Goal: Communication & Community: Share content

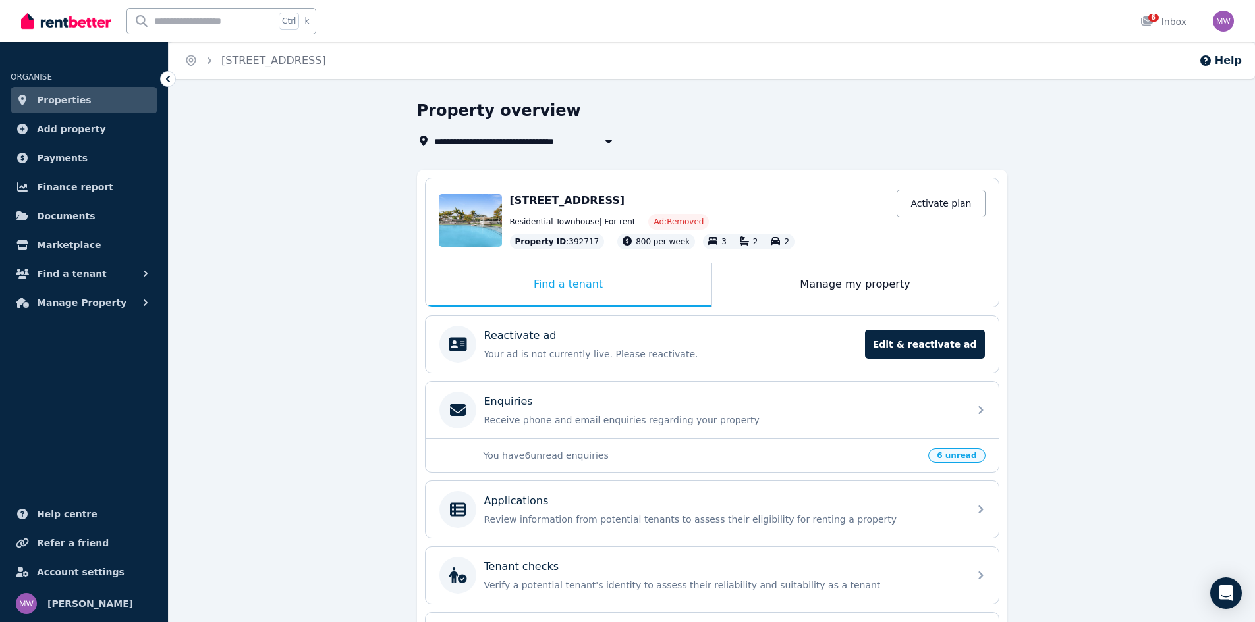
click at [61, 101] on span "Properties" at bounding box center [64, 100] width 55 height 16
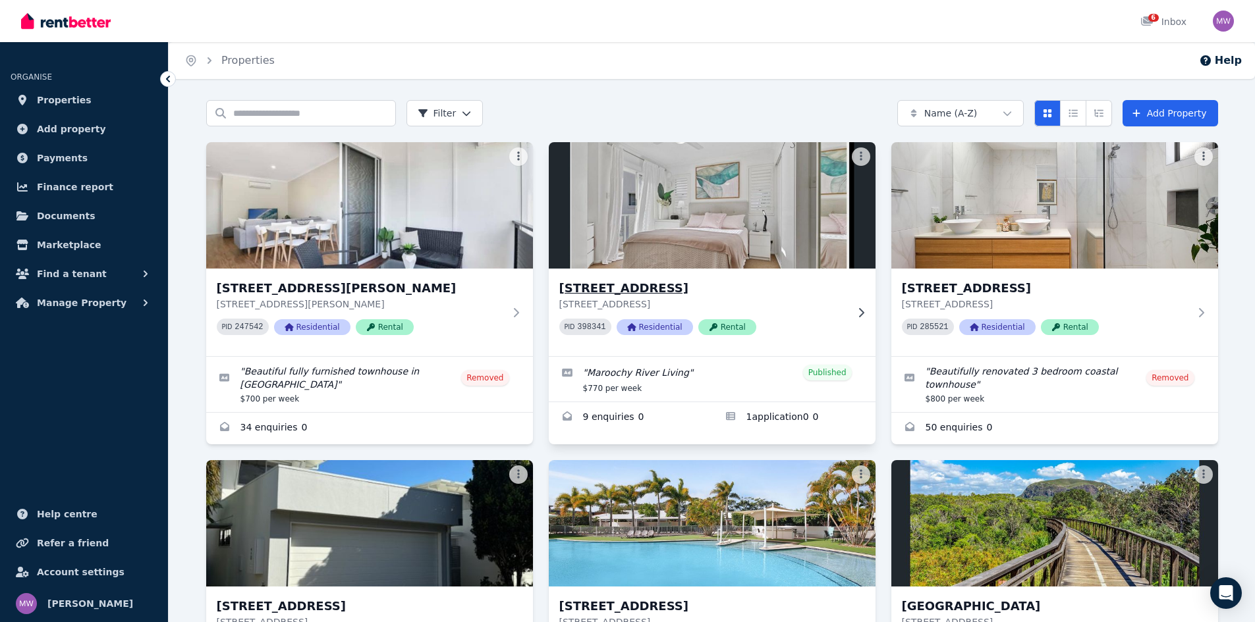
click at [650, 282] on h3 "[STREET_ADDRESS]" at bounding box center [702, 288] width 287 height 18
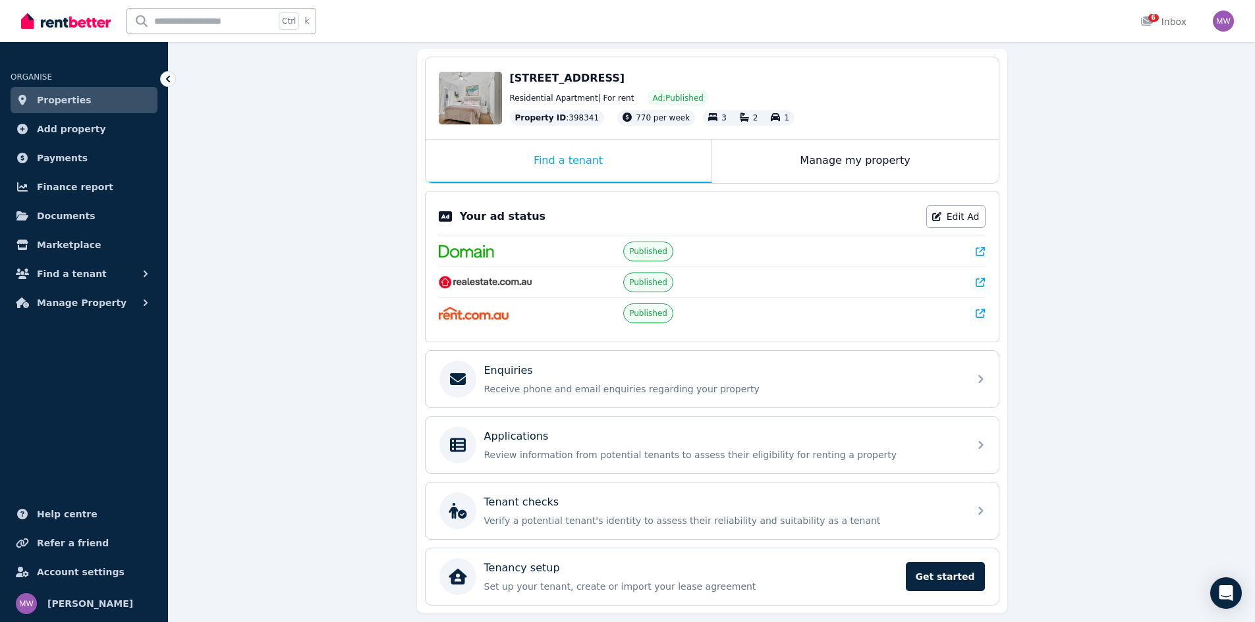
scroll to position [163, 0]
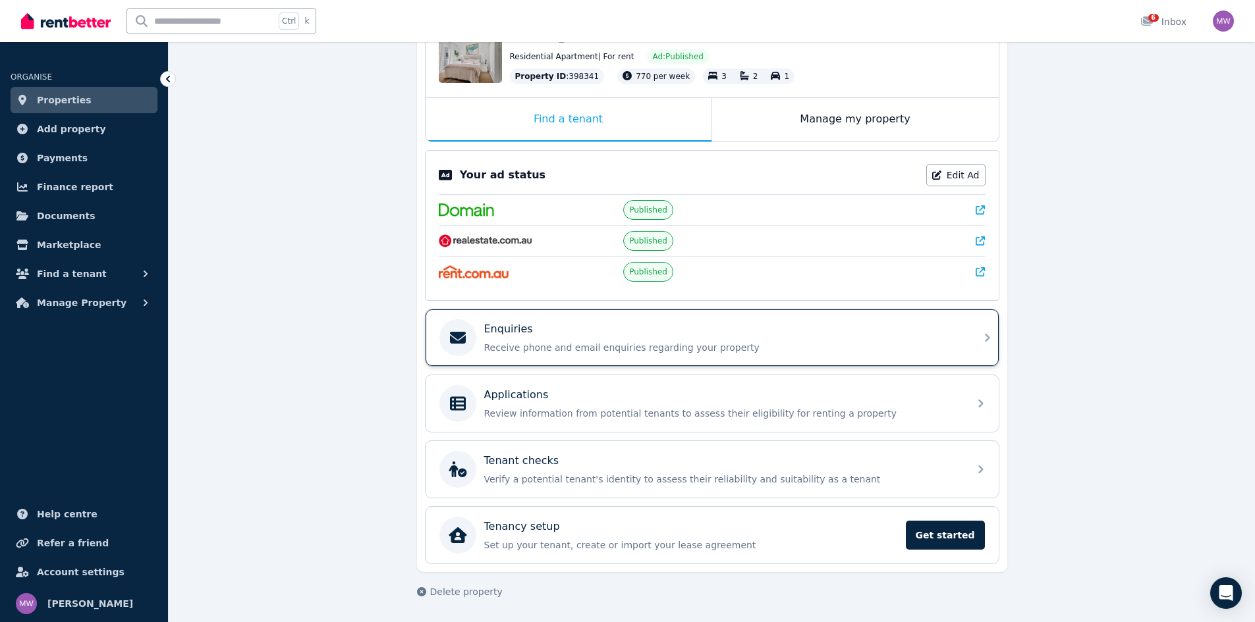
click at [596, 342] on p "Receive phone and email enquiries regarding your property" at bounding box center [722, 347] width 477 height 13
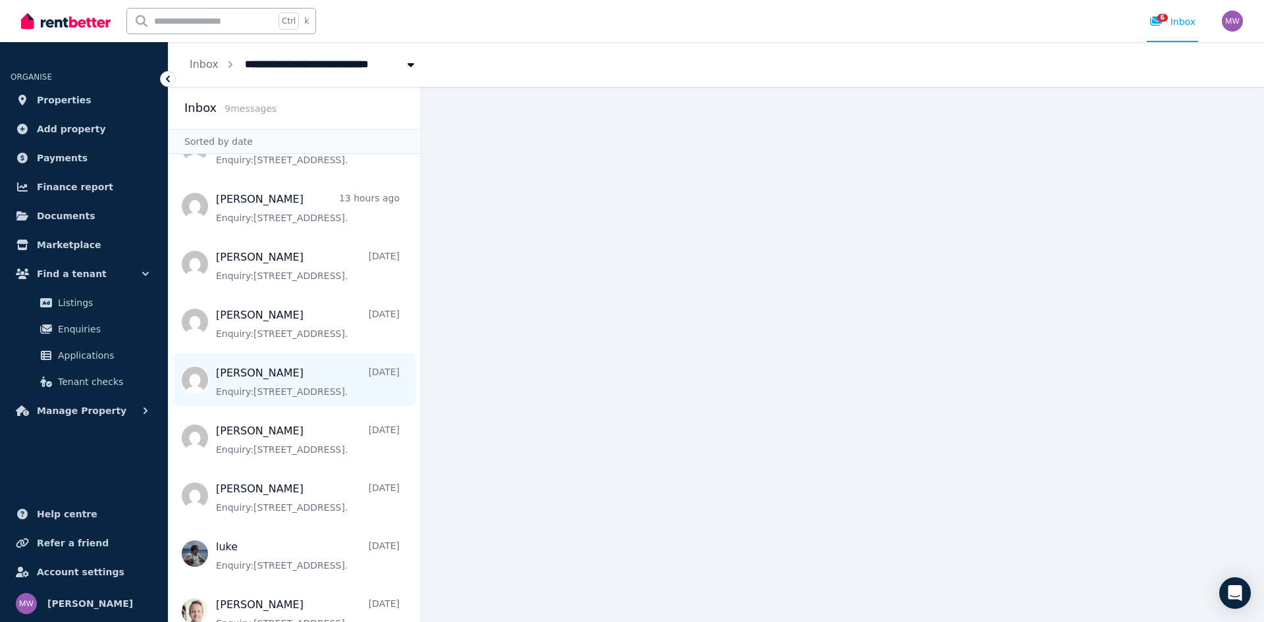
scroll to position [59, 0]
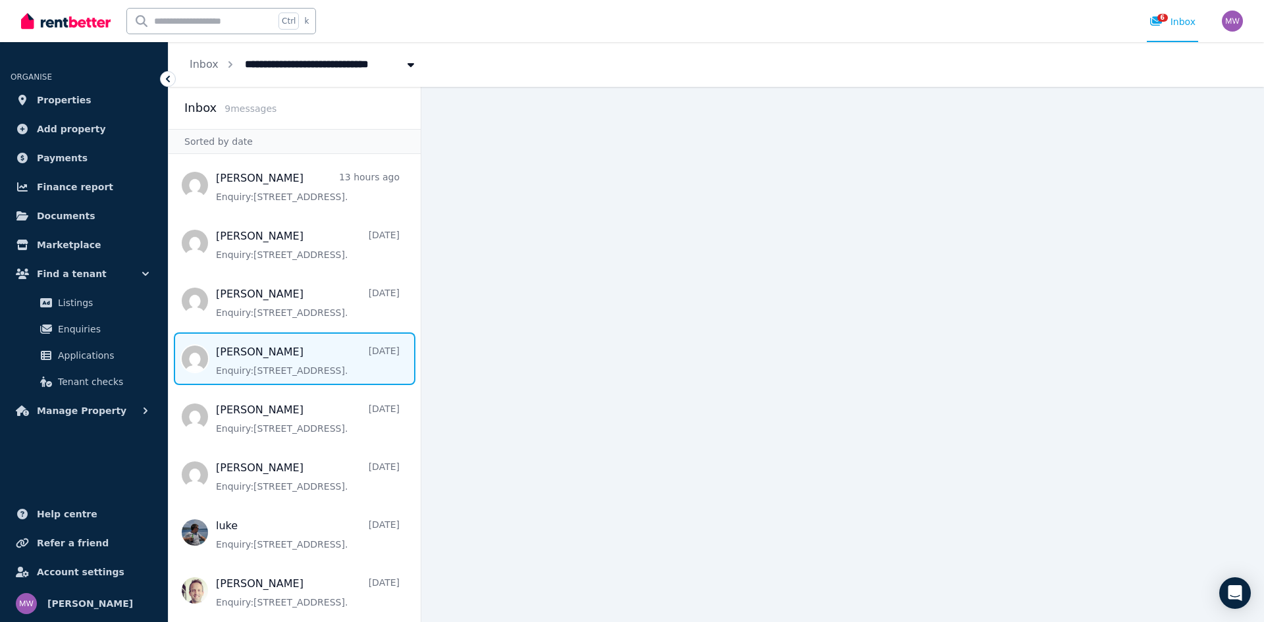
click at [301, 359] on span "Message list" at bounding box center [295, 359] width 252 height 53
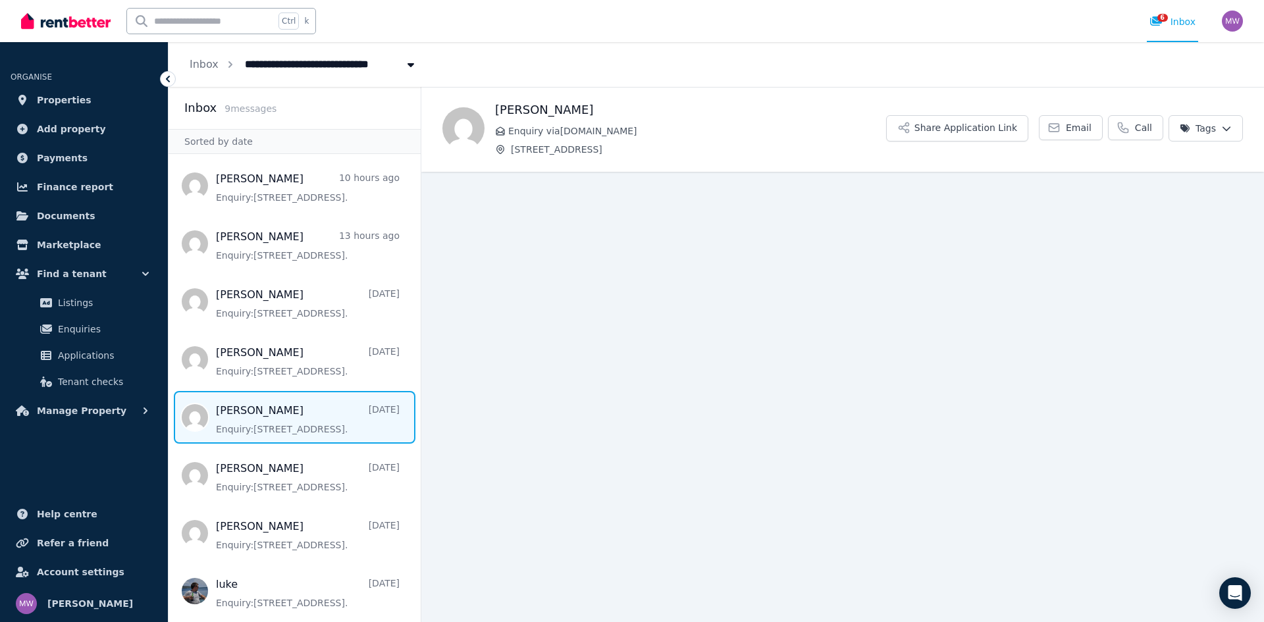
click at [273, 416] on span "Message list" at bounding box center [295, 417] width 252 height 53
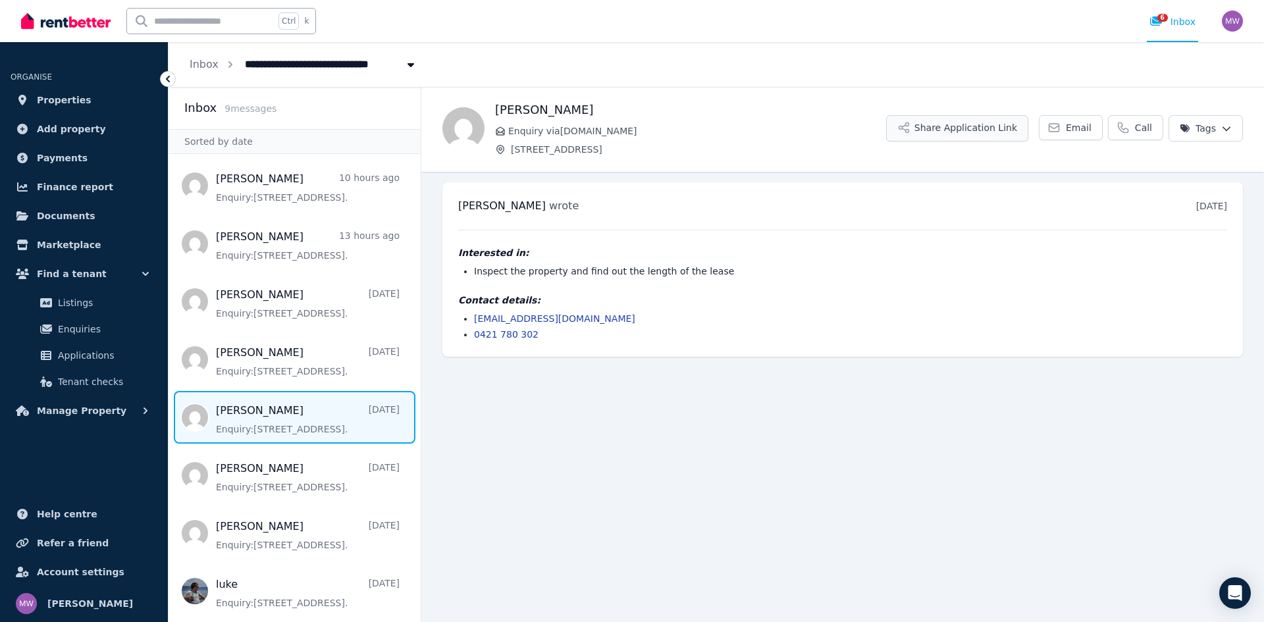
click at [987, 126] on button "Share Application Link" at bounding box center [957, 128] width 142 height 26
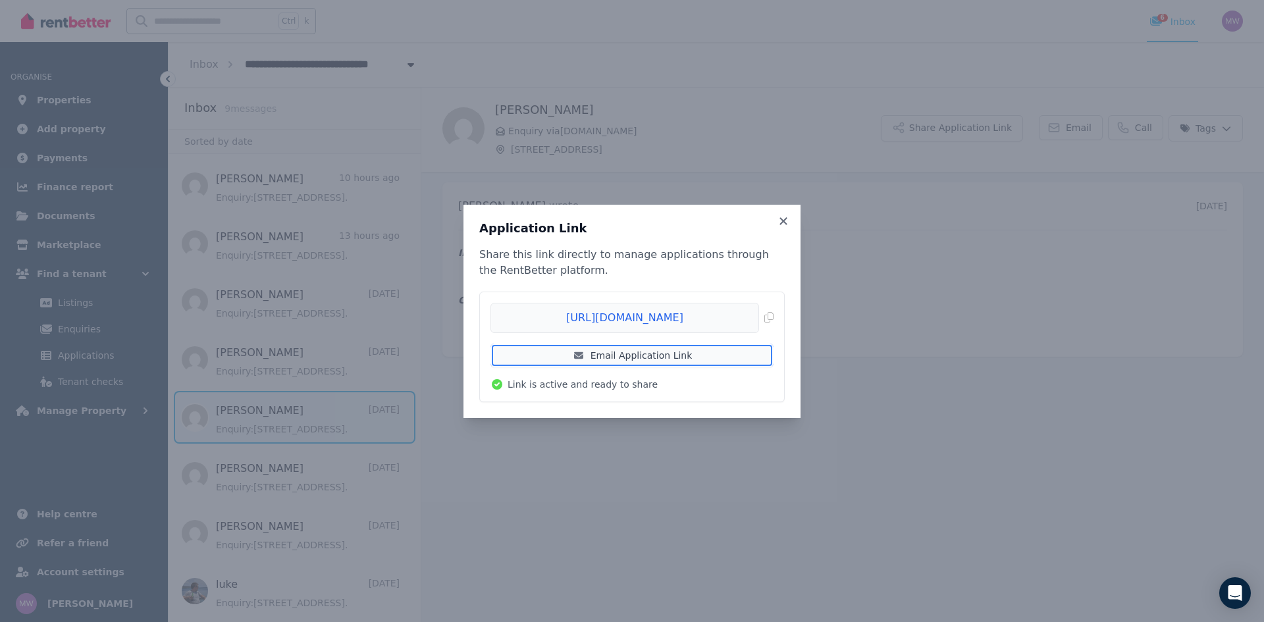
click at [639, 358] on link "Email Application Link" at bounding box center [632, 356] width 283 height 24
click at [782, 218] on icon at bounding box center [783, 221] width 13 height 12
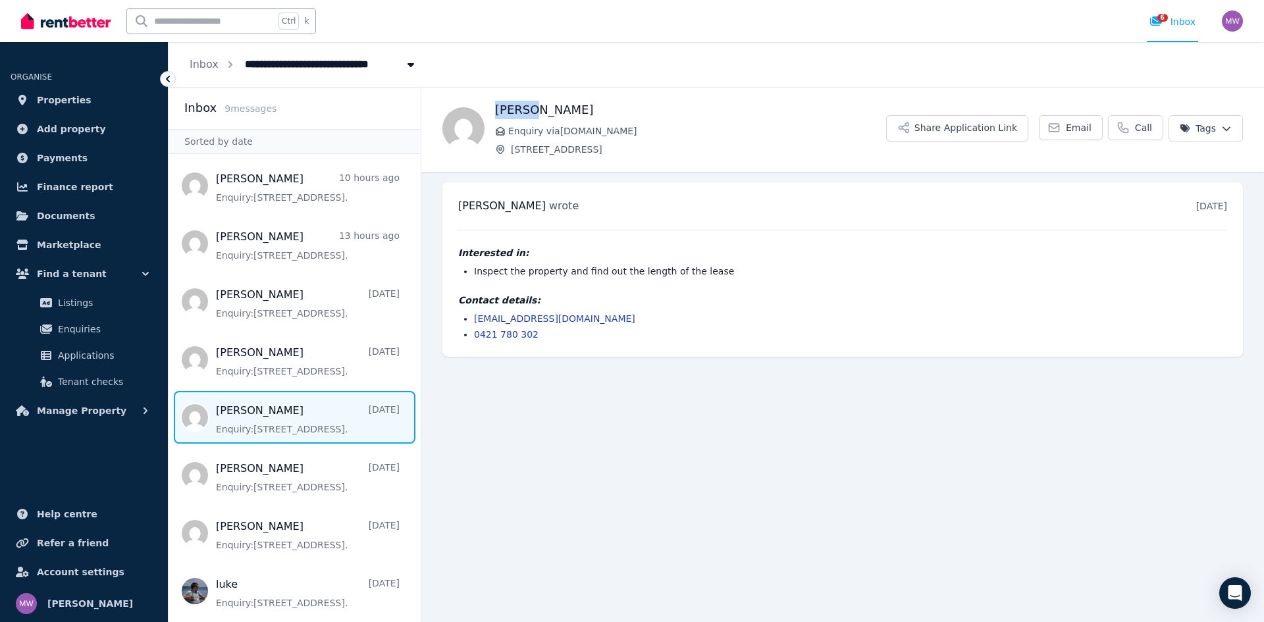
drag, startPoint x: 542, startPoint y: 112, endPoint x: 495, endPoint y: 110, distance: 46.8
click at [495, 110] on h1 "[PERSON_NAME]" at bounding box center [690, 110] width 391 height 18
copy h1 "SEONHO"
